Goal: Information Seeking & Learning: Check status

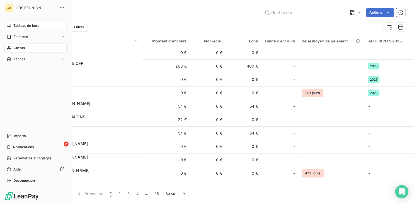
click at [30, 24] on span "Tableau de bord" at bounding box center [26, 25] width 26 height 5
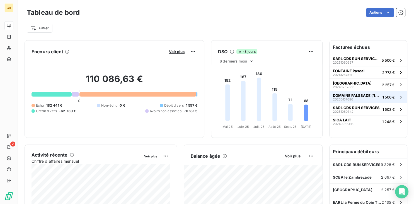
click at [351, 94] on span "DOMAINE PALSSADE ('[PERSON_NAME]" at bounding box center [356, 95] width 47 height 4
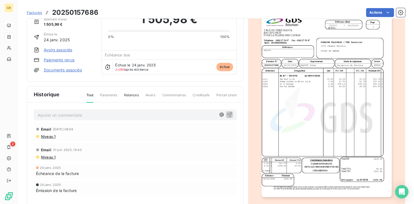
scroll to position [48, 0]
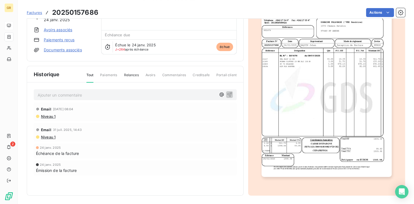
click at [111, 75] on span "Paiements" at bounding box center [108, 77] width 17 height 9
click at [128, 75] on span "Relances" at bounding box center [131, 77] width 15 height 9
click at [93, 74] on span "Tout" at bounding box center [89, 77] width 7 height 9
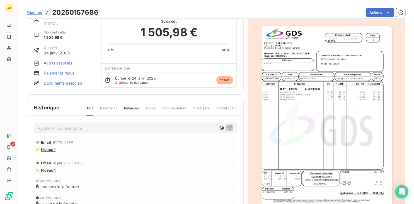
scroll to position [0, 0]
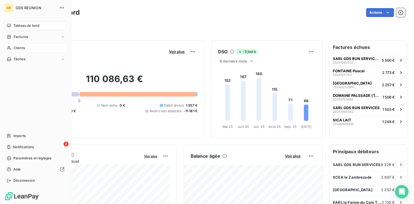
click at [22, 49] on span "Clients" at bounding box center [19, 47] width 11 height 5
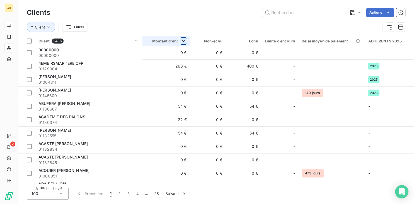
click at [184, 41] on html "GR 2 Clients Actions Client Filtrer Client 2486 Montant d'encours Non-échu Échu…" at bounding box center [207, 102] width 414 height 204
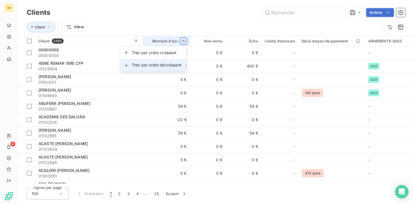
click at [172, 62] on span "Trier par ordre décroissant" at bounding box center [157, 65] width 50 height 6
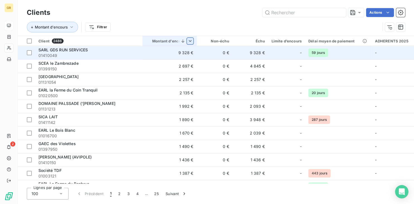
click at [184, 55] on td "9 328 €" at bounding box center [169, 52] width 55 height 13
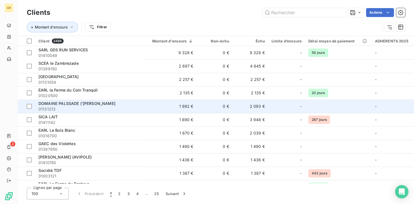
click at [184, 108] on td "1 992 €" at bounding box center [169, 106] width 55 height 13
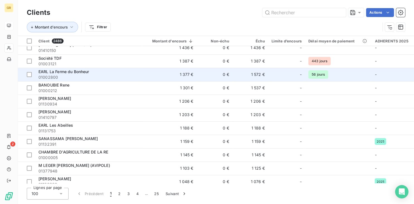
scroll to position [112, 0]
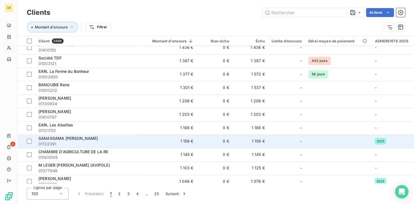
click at [66, 138] on span "SANASSAMA [PERSON_NAME]" at bounding box center [67, 138] width 59 height 5
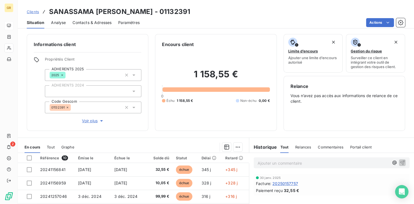
click at [100, 23] on span "Contacts & Adresses" at bounding box center [92, 23] width 39 height 6
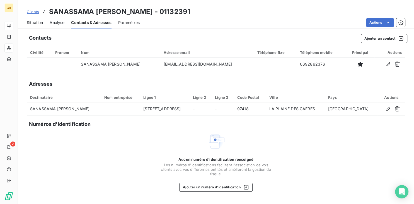
click at [37, 25] on span "Situation" at bounding box center [35, 23] width 16 height 6
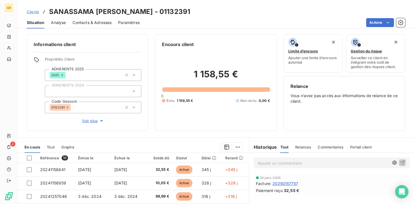
click at [49, 147] on span "Tout" at bounding box center [51, 147] width 8 height 4
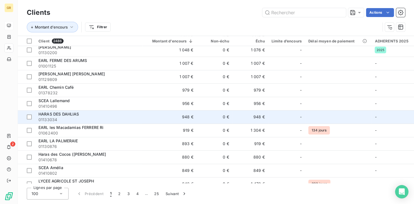
scroll to position [253, 0]
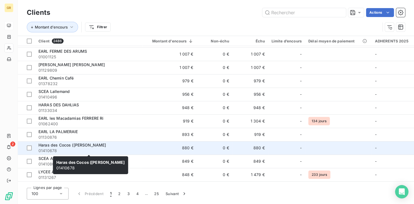
click at [52, 143] on span "Haras des Cocos ([PERSON_NAME]" at bounding box center [72, 145] width 68 height 5
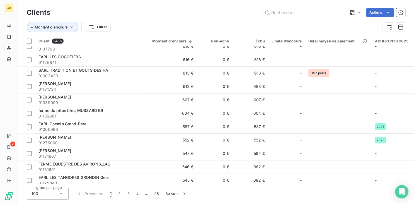
scroll to position [703, 0]
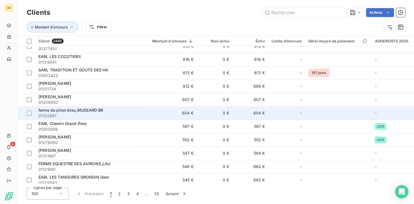
click at [70, 109] on span "ferme du piton bleu_MUSSARD BR" at bounding box center [70, 110] width 65 height 5
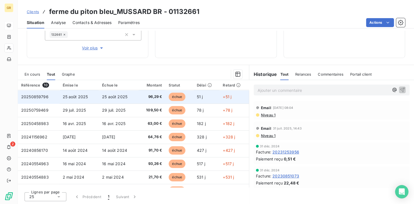
click at [118, 101] on td "25 août 2025" at bounding box center [119, 96] width 40 height 13
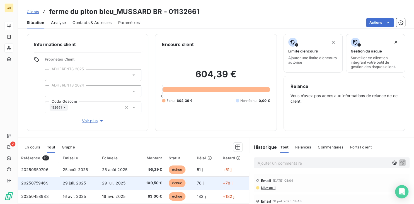
click at [150, 184] on span "109,50 €" at bounding box center [152, 183] width 21 height 6
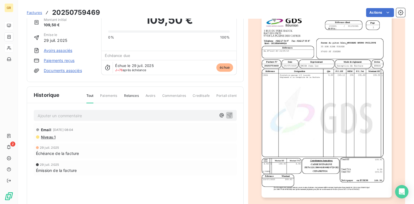
scroll to position [48, 0]
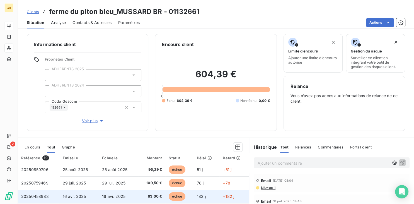
scroll to position [56, 0]
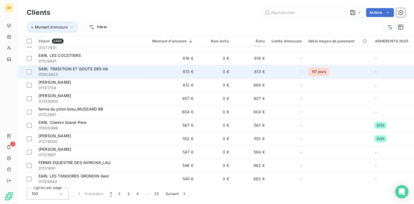
scroll to position [703, 0]
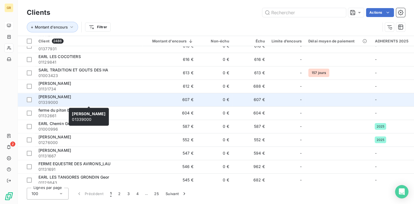
click at [60, 96] on span "[PERSON_NAME]" at bounding box center [54, 96] width 33 height 5
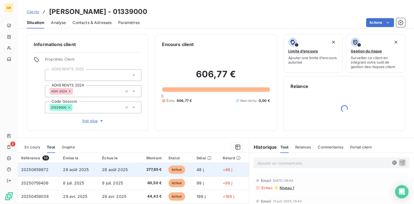
click at [150, 172] on td "277,85 €" at bounding box center [151, 169] width 27 height 13
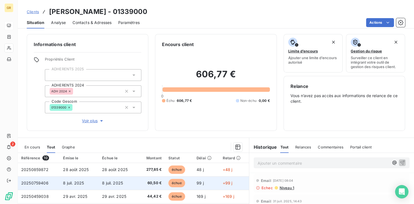
click at [150, 184] on span "60,50 €" at bounding box center [151, 183] width 21 height 6
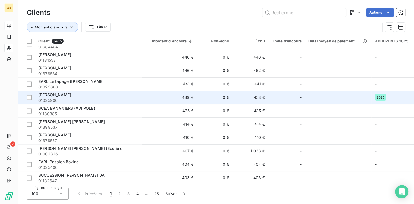
scroll to position [1096, 0]
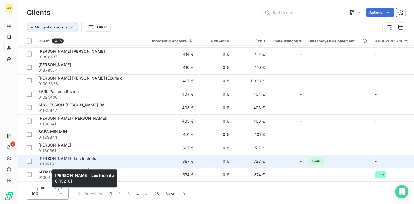
click at [78, 159] on span "[PERSON_NAME]- Les Irish du" at bounding box center [67, 158] width 58 height 5
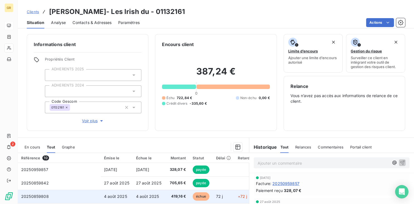
click at [173, 192] on td "419,16 €" at bounding box center [177, 196] width 25 height 13
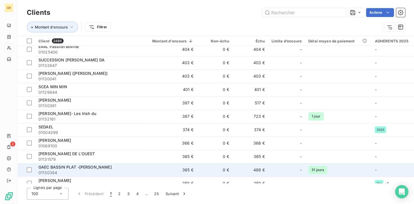
scroll to position [1201, 0]
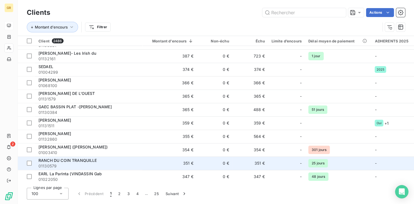
click at [45, 160] on span "RANCH DU COIN TRANQUILLE" at bounding box center [67, 160] width 59 height 5
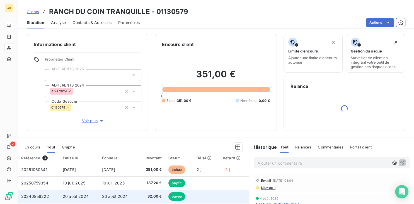
scroll to position [56, 0]
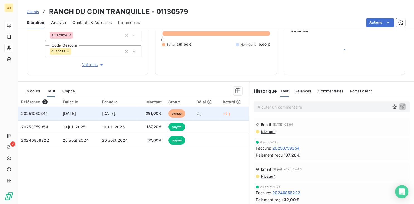
click at [109, 111] on span "[DATE]" at bounding box center [108, 113] width 13 height 5
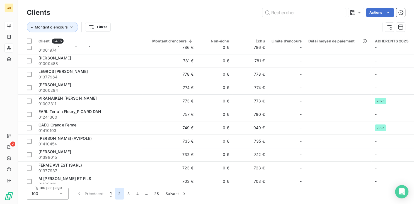
click at [118, 192] on button "2" at bounding box center [119, 194] width 9 height 12
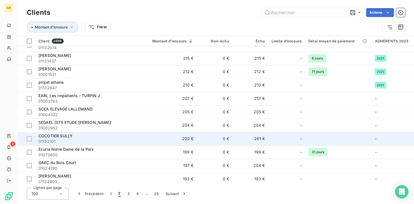
scroll to position [787, 0]
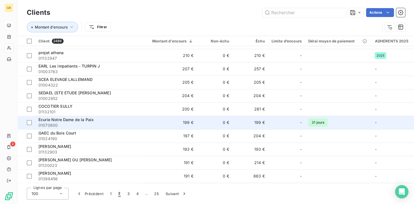
click at [84, 119] on span "Ecurie Notre Dame de la Paix" at bounding box center [65, 119] width 55 height 5
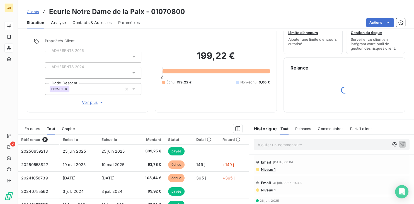
scroll to position [28, 0]
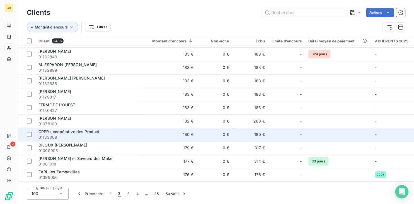
scroll to position [1201, 0]
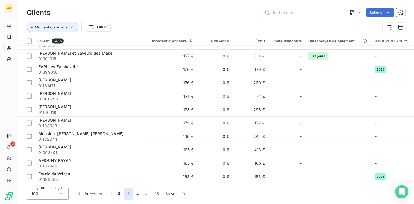
click at [130, 194] on button "3" at bounding box center [128, 194] width 9 height 12
